Goal: Task Accomplishment & Management: Manage account settings

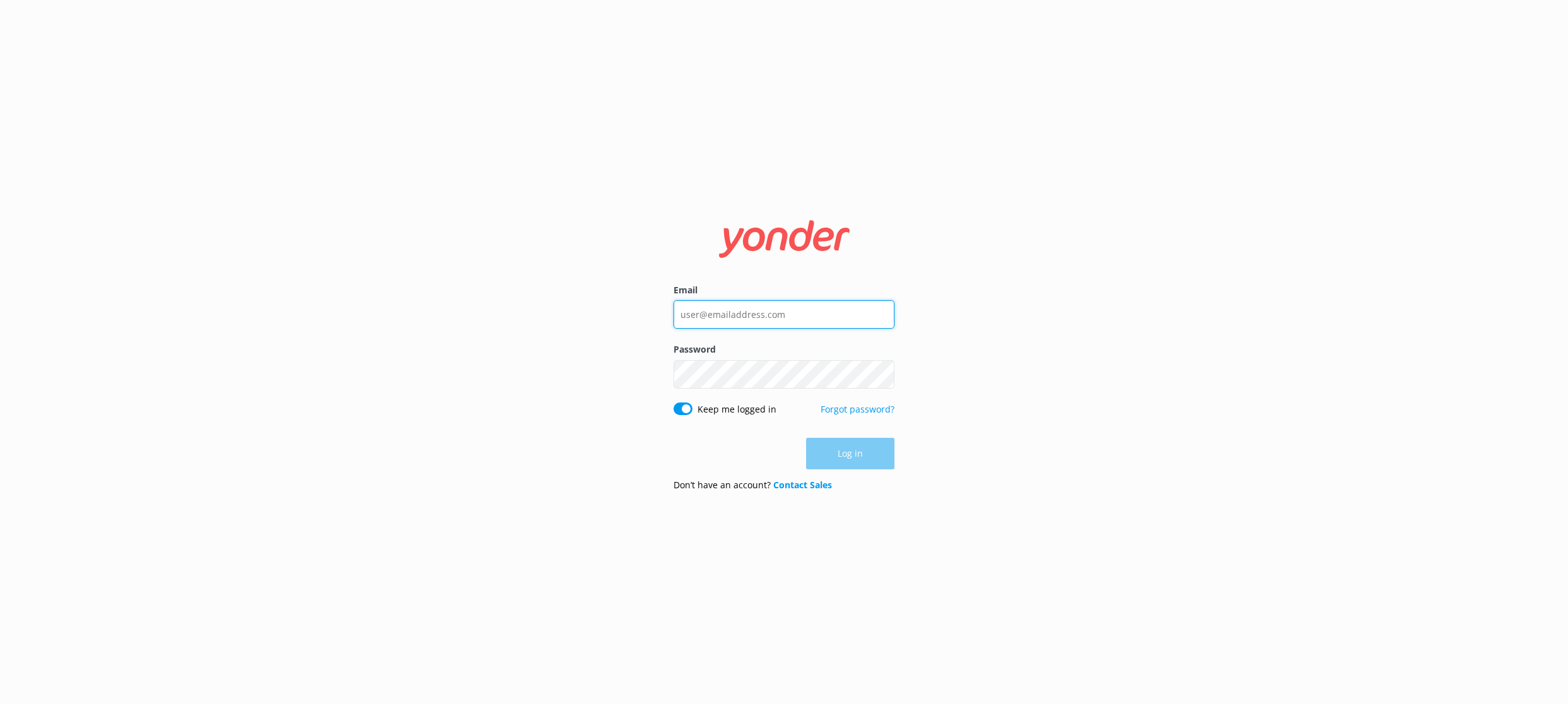
type input "[EMAIL_ADDRESS][DOMAIN_NAME]"
click at [941, 403] on div "Email [PERSON_NAME][EMAIL_ADDRESS][DOMAIN_NAME] Password Show password Keep me …" at bounding box center [784, 352] width 1568 height 704
click at [849, 451] on button "Log in" at bounding box center [850, 454] width 89 height 32
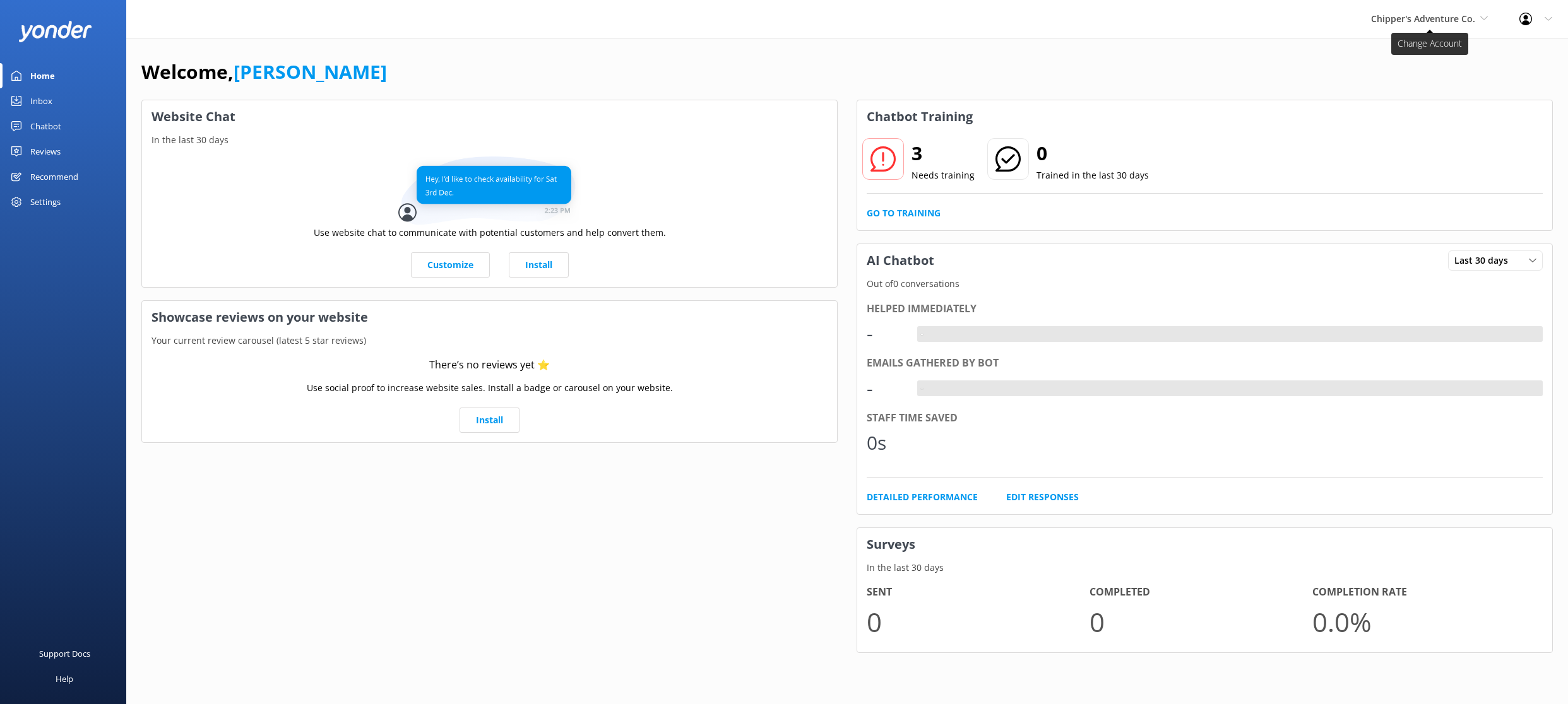
click at [1410, 22] on span "Chipper's Adventure Co." at bounding box center [1423, 18] width 104 height 12
click at [1238, 63] on div "Welcome, [PERSON_NAME]" at bounding box center [847, 78] width 1411 height 43
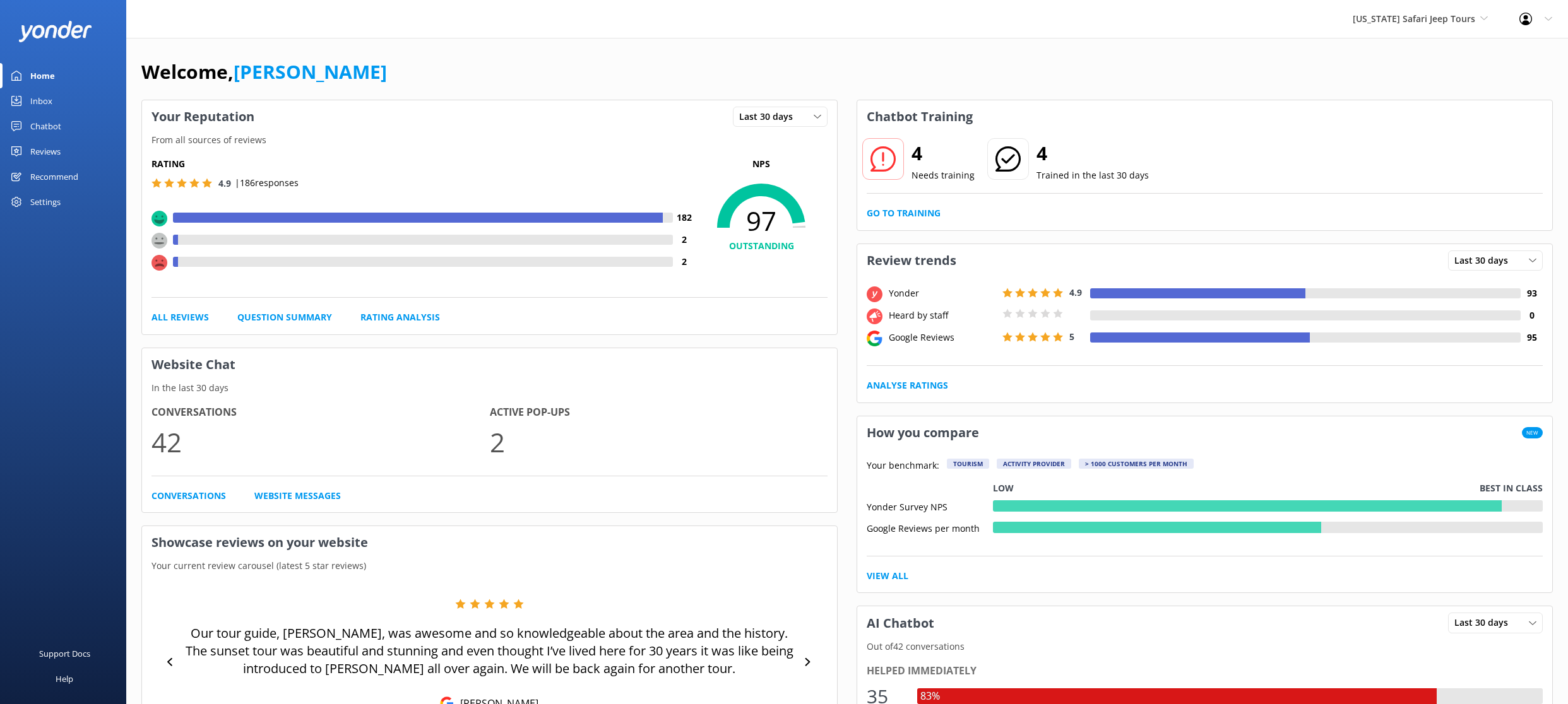
click at [1231, 44] on div "Welcome, Evan Tipton Your Reputation Last 30 days Last 7 days Last 30 days From…" at bounding box center [847, 682] width 1441 height 1288
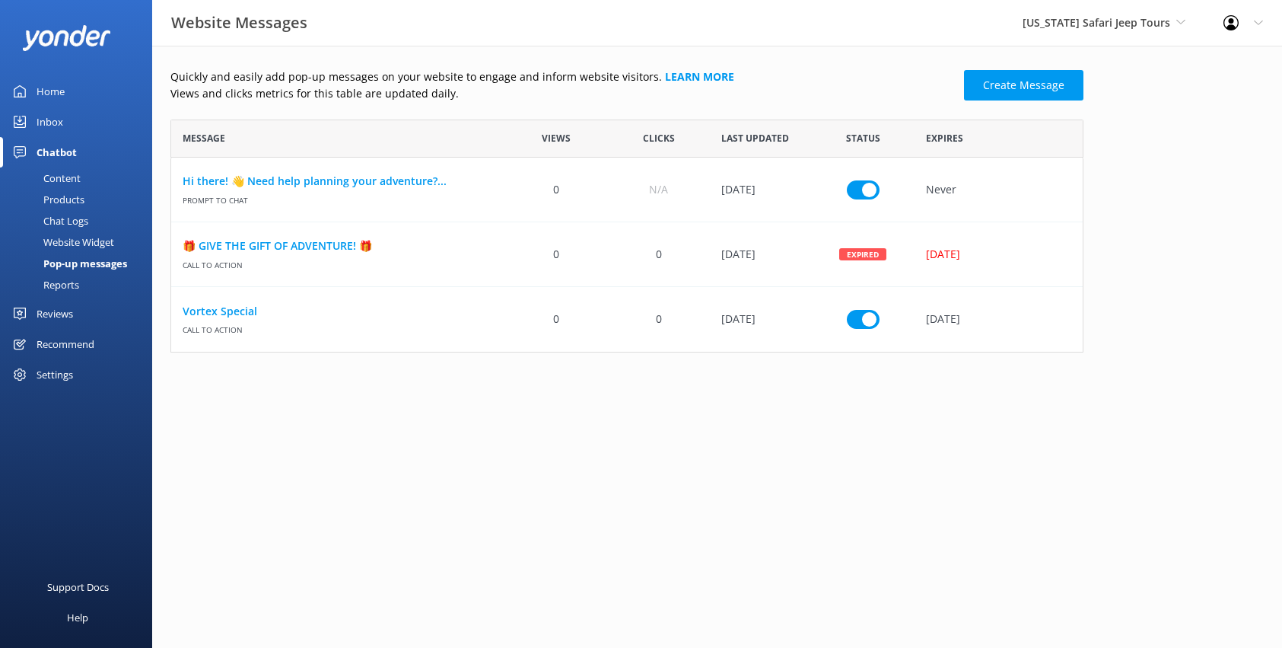
scroll to position [233, 913]
click at [402, 183] on link "Hi there! 👋 Need help planning your adventure?..." at bounding box center [338, 181] width 311 height 17
click at [237, 311] on link "Vortex Special" at bounding box center [338, 311] width 311 height 17
